Goal: Navigation & Orientation: Find specific page/section

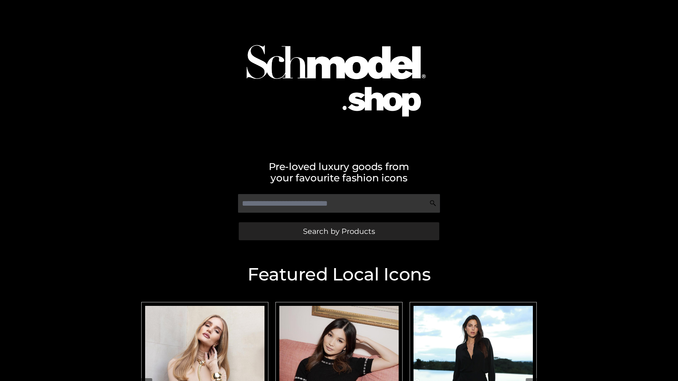
click at [338, 231] on span "Search by Products" at bounding box center [339, 231] width 72 height 7
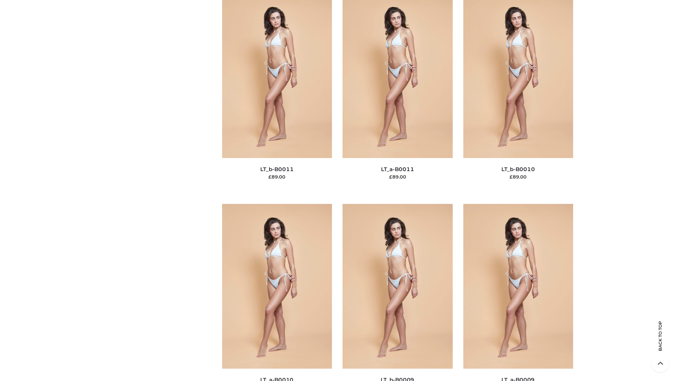
scroll to position [3170, 0]
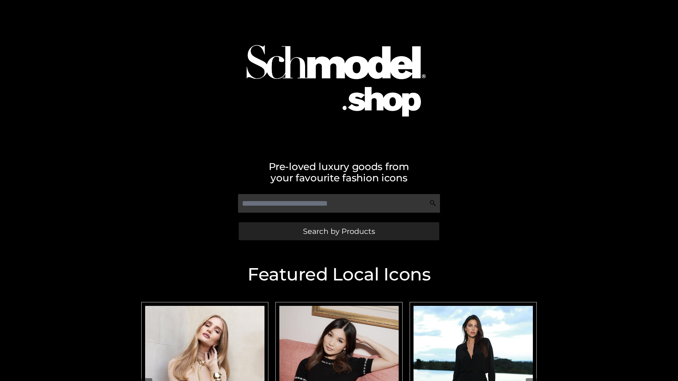
click at [338, 231] on span "Search by Products" at bounding box center [339, 231] width 72 height 7
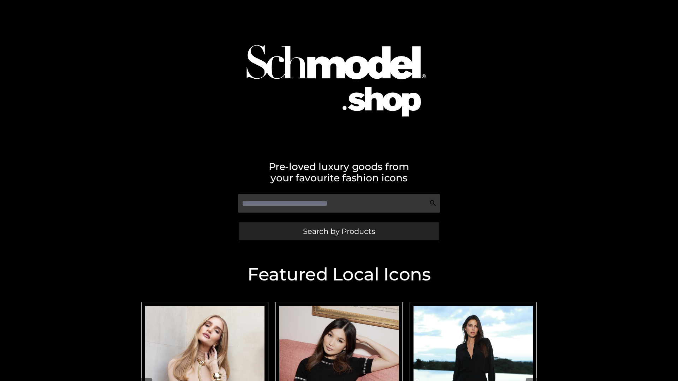
click at [338, 231] on span "Search by Products" at bounding box center [339, 231] width 72 height 7
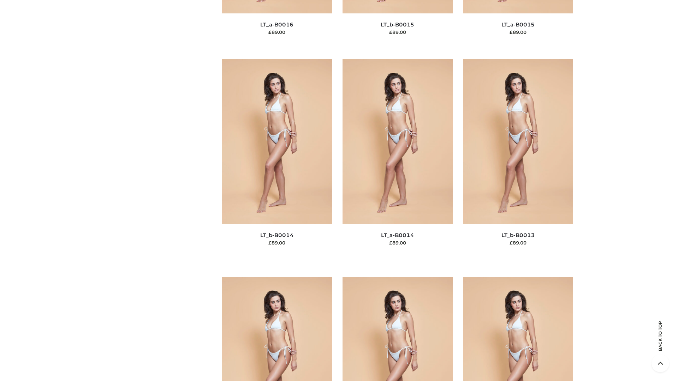
scroll to position [2510, 0]
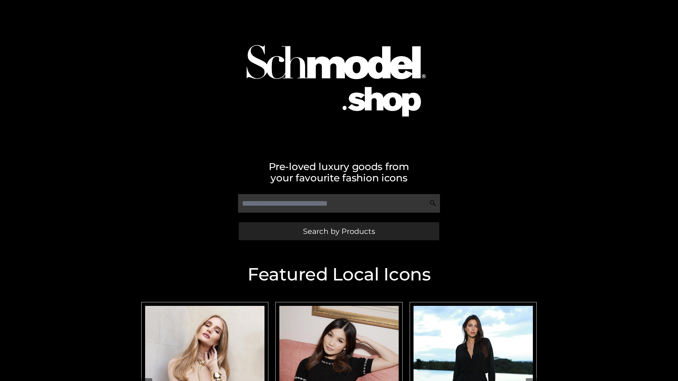
click at [338, 231] on span "Search by Products" at bounding box center [339, 231] width 72 height 7
